Goal: Use online tool/utility: Utilize a website feature to perform a specific function

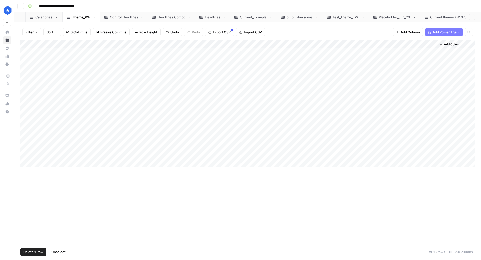
click at [209, 18] on div "Headlines" at bounding box center [213, 17] width 16 height 5
click at [76, 19] on div "Theme_KW" at bounding box center [81, 17] width 18 height 5
click at [169, 18] on div "Headlines Combo" at bounding box center [172, 17] width 28 height 5
drag, startPoint x: 41, startPoint y: 129, endPoint x: 48, endPoint y: 244, distance: 116.1
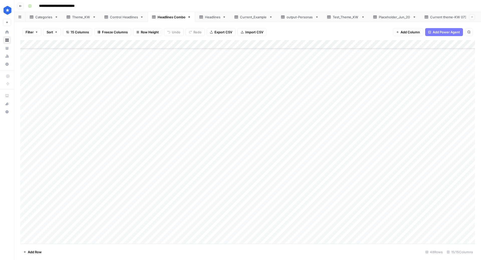
click at [48, 244] on div "Filter Sort 15 Columns Freeze Columns Row Height Undo Redo Export CSV Import CS…" at bounding box center [247, 141] width 467 height 238
click at [439, 19] on div "Current theme-KW 0730" at bounding box center [450, 17] width 39 height 5
click at [208, 17] on div "Headlines" at bounding box center [213, 17] width 16 height 5
click at [164, 15] on div "Headlines Combo" at bounding box center [172, 17] width 28 height 5
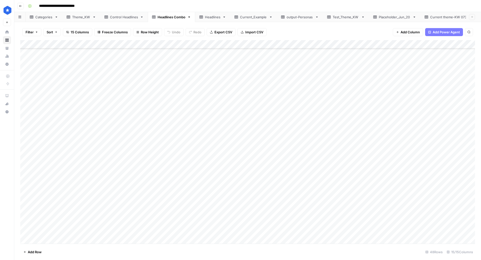
scroll to position [222, 0]
drag, startPoint x: 37, startPoint y: 127, endPoint x: 49, endPoint y: 259, distance: 132.2
click at [49, 259] on div "Filter Sort 15 Columns Freeze Columns Row Height Undo Redo Export CSV Import CS…" at bounding box center [247, 141] width 467 height 238
click at [209, 17] on div "Headlines" at bounding box center [213, 17] width 16 height 5
click at [217, 32] on span "Export CSV" at bounding box center [224, 32] width 18 height 5
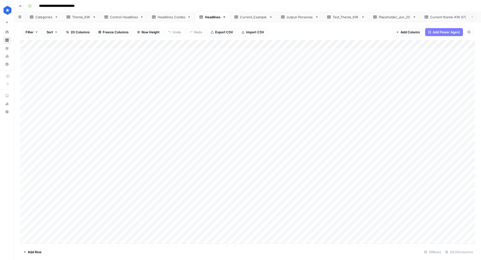
click at [77, 18] on div "Theme_KW" at bounding box center [81, 17] width 18 height 5
click at [25, 45] on div "Add Column" at bounding box center [247, 103] width 455 height 127
click at [43, 251] on span "Delete 13 Rows" at bounding box center [35, 251] width 24 height 5
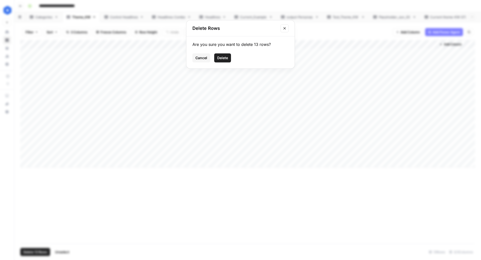
click at [220, 61] on button "Delete" at bounding box center [222, 57] width 17 height 9
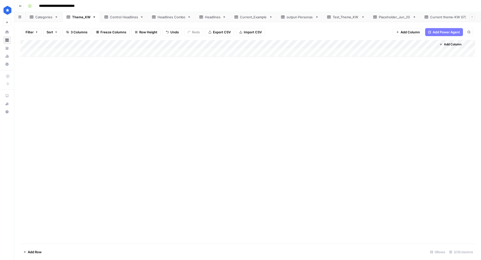
click at [442, 19] on link "Current theme-KW 0730" at bounding box center [450, 17] width 59 height 10
click at [27, 73] on div "Add Column" at bounding box center [247, 142] width 455 height 204
click at [26, 82] on div "Add Column" at bounding box center [247, 142] width 455 height 204
click at [26, 91] on div "Add Column" at bounding box center [247, 142] width 455 height 204
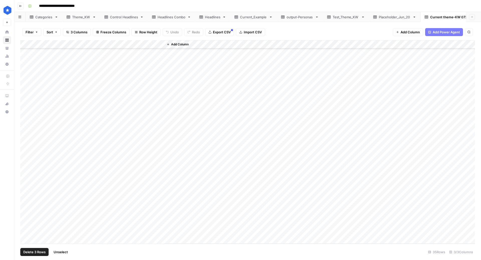
click at [25, 104] on div "Add Column" at bounding box center [247, 142] width 455 height 204
click at [25, 102] on div "Add Column" at bounding box center [247, 142] width 455 height 204
click at [25, 107] on div "Add Column" at bounding box center [247, 142] width 455 height 204
click at [26, 118] on div "Add Column" at bounding box center [247, 142] width 455 height 204
click at [26, 128] on div "Add Column" at bounding box center [247, 142] width 455 height 204
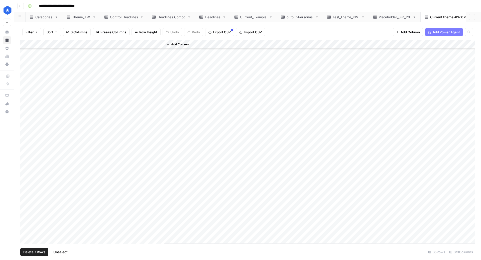
click at [26, 133] on div "Add Column" at bounding box center [247, 142] width 455 height 204
click at [26, 144] on div "Add Column" at bounding box center [247, 142] width 455 height 204
click at [26, 149] on div "Add Column" at bounding box center [247, 142] width 455 height 204
click at [26, 160] on div "Add Column" at bounding box center [247, 142] width 455 height 204
click at [82, 19] on div "Theme_KW" at bounding box center [81, 17] width 18 height 5
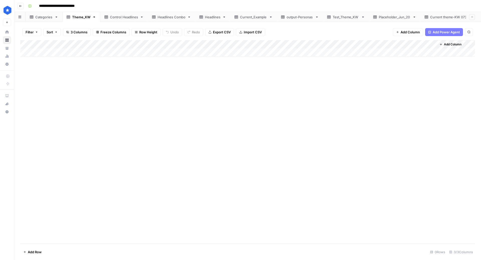
click at [25, 42] on div "Add Column" at bounding box center [247, 48] width 455 height 17
click at [38, 51] on div "Add Column" at bounding box center [247, 48] width 455 height 17
click at [24, 45] on div "Add Column" at bounding box center [247, 52] width 455 height 25
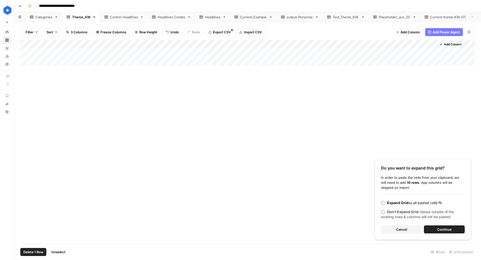
click at [452, 229] on button "Continue" at bounding box center [444, 229] width 41 height 8
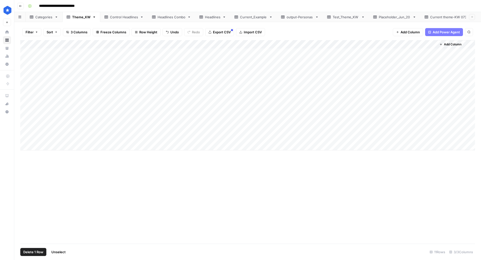
click at [210, 18] on div "Headlines" at bounding box center [213, 17] width 16 height 5
click at [24, 44] on div "Add Column" at bounding box center [247, 142] width 455 height 204
click at [36, 253] on span "Delete 39 Rows" at bounding box center [35, 251] width 24 height 5
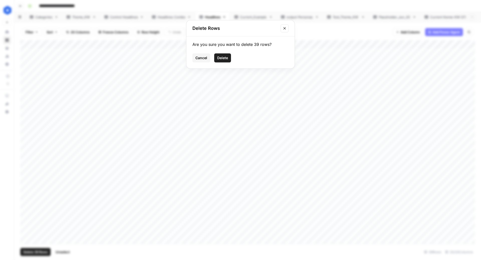
click at [223, 57] on span "Delete" at bounding box center [222, 57] width 11 height 5
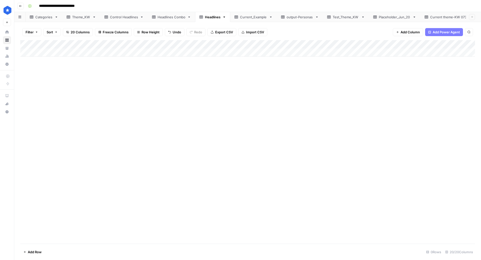
click at [84, 16] on div "Theme_KW" at bounding box center [81, 17] width 18 height 5
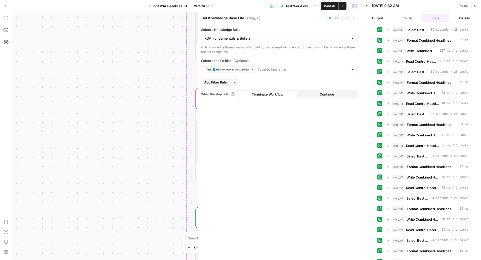
scroll to position [314, 0]
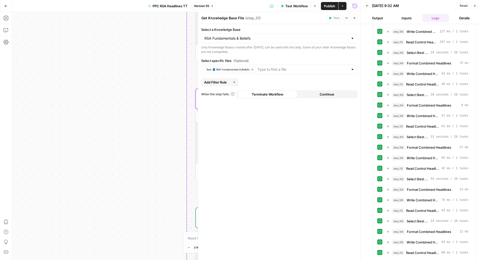
click at [295, 6] on span "Test Workflow" at bounding box center [297, 6] width 23 height 5
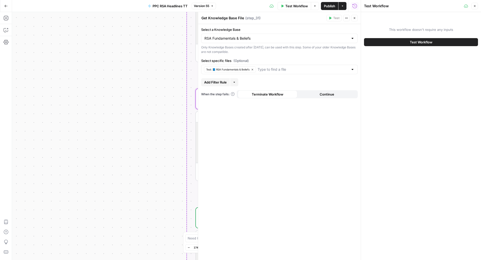
click at [393, 43] on button "Test Workflow" at bounding box center [421, 42] width 114 height 8
